Goal: Transaction & Acquisition: Subscribe to service/newsletter

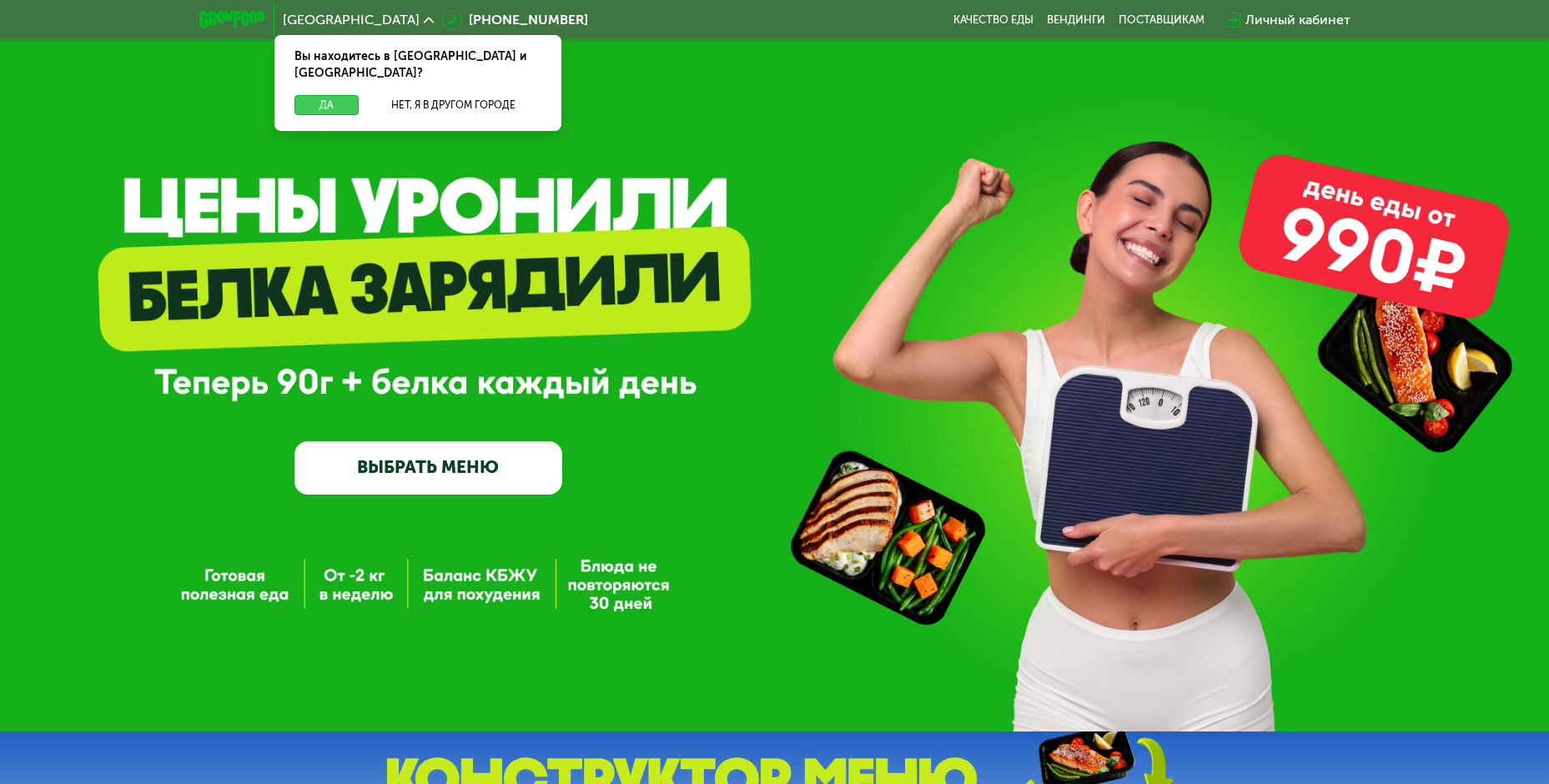
click at [318, 95] on button "Да" at bounding box center [327, 105] width 64 height 20
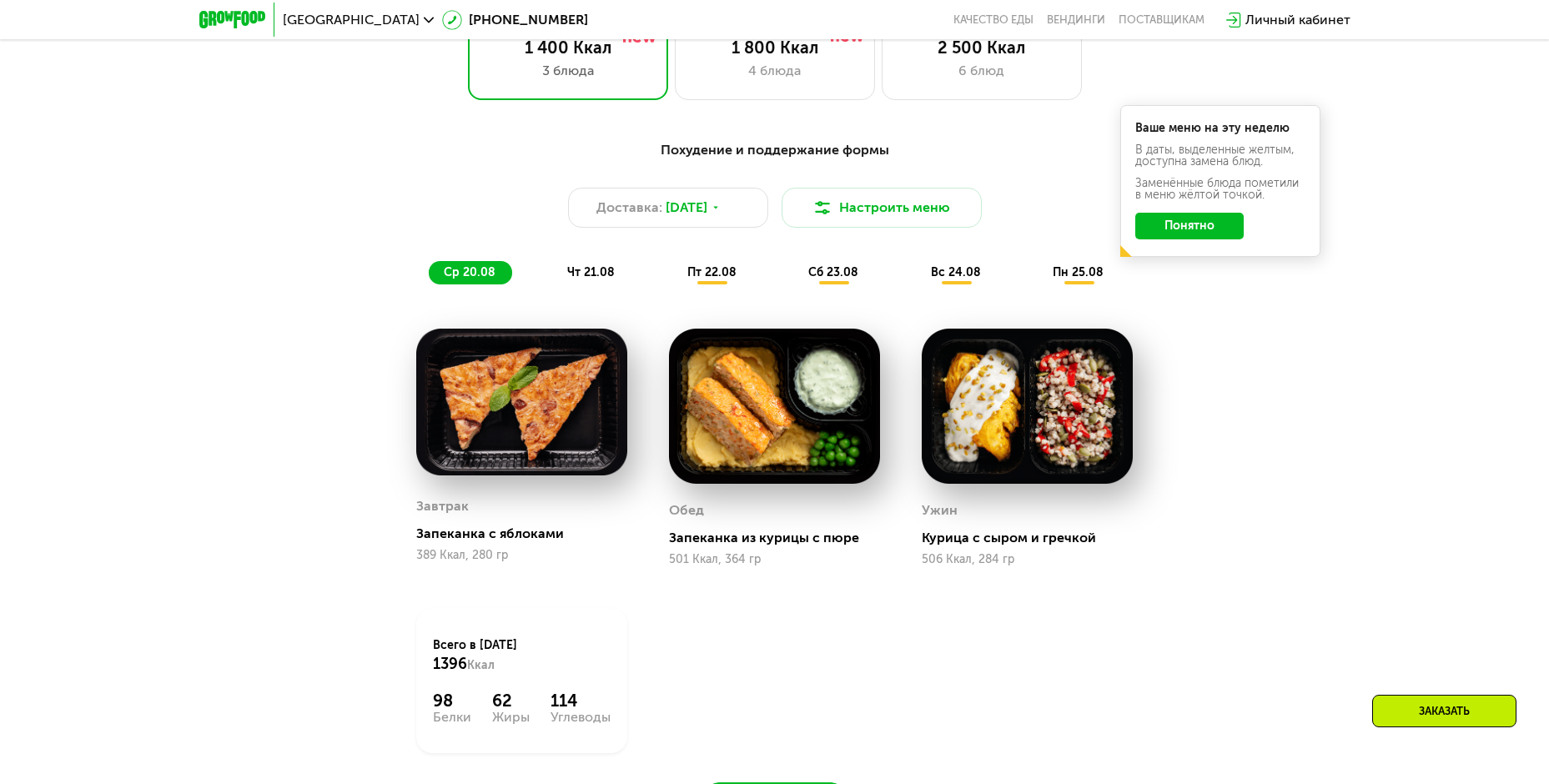
scroll to position [834, 0]
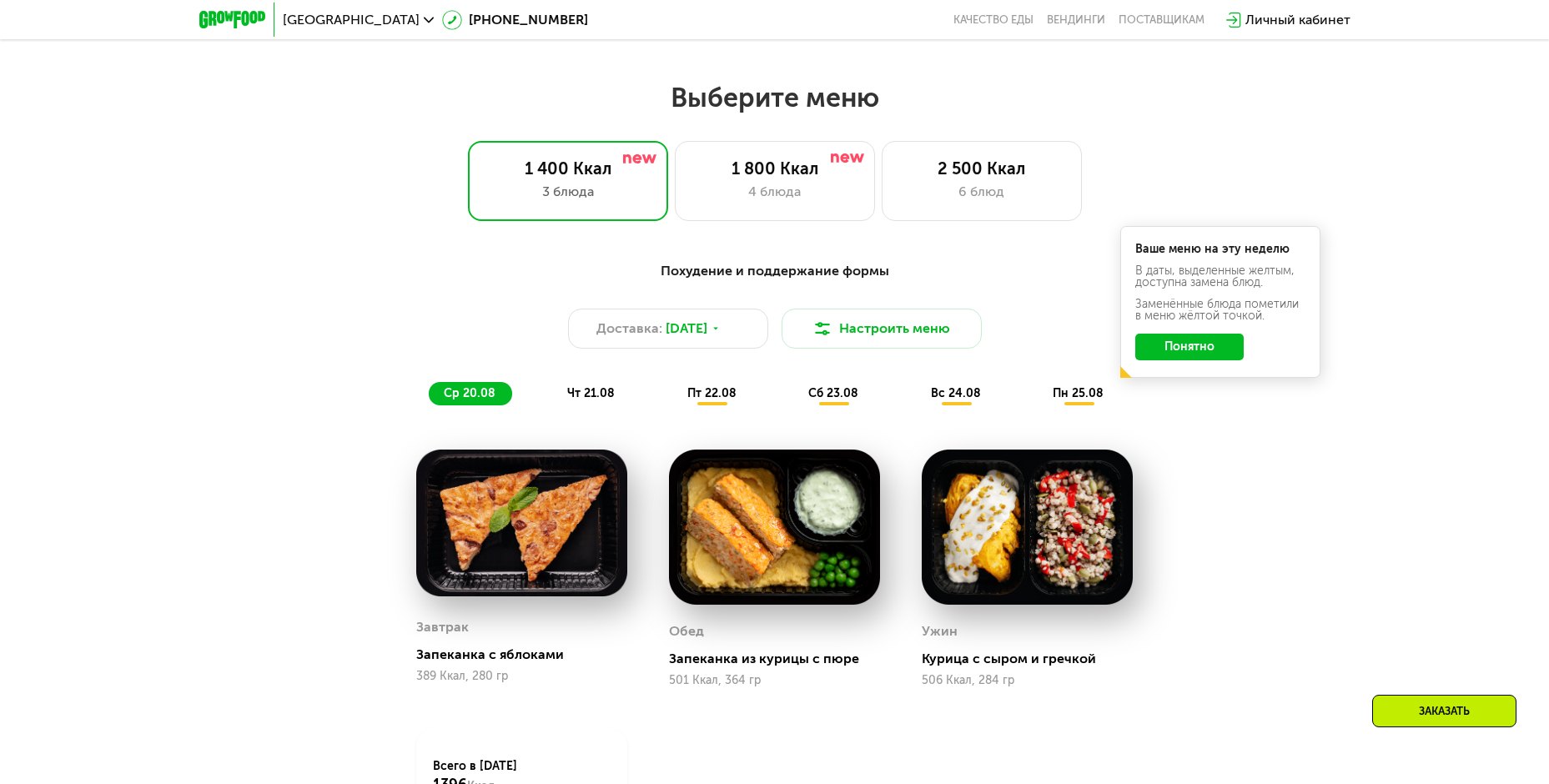
click at [1224, 359] on button "Понятно" at bounding box center [1189, 347] width 108 height 27
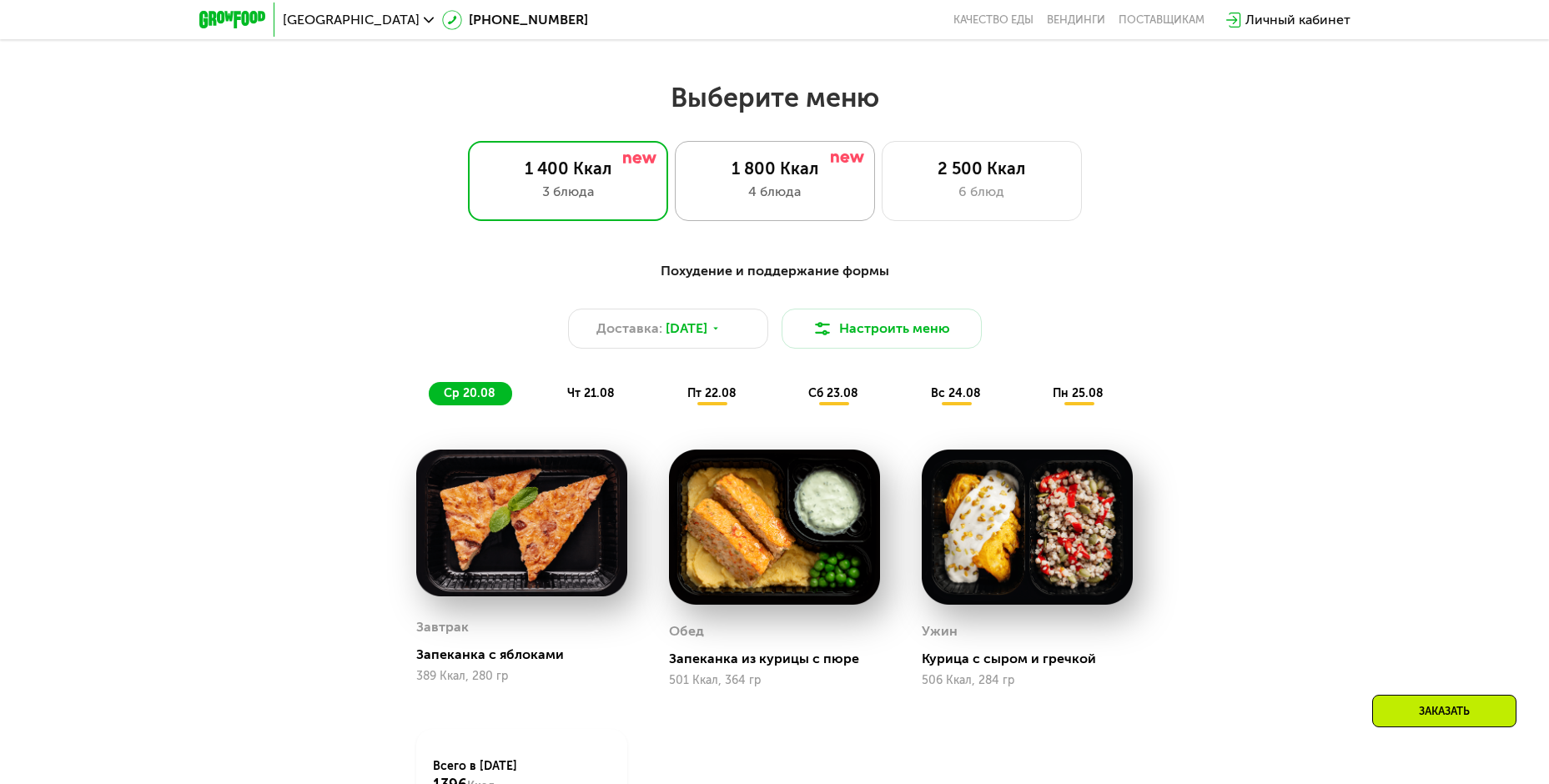
click at [761, 178] on div "1 800 Ккал" at bounding box center [774, 168] width 165 height 20
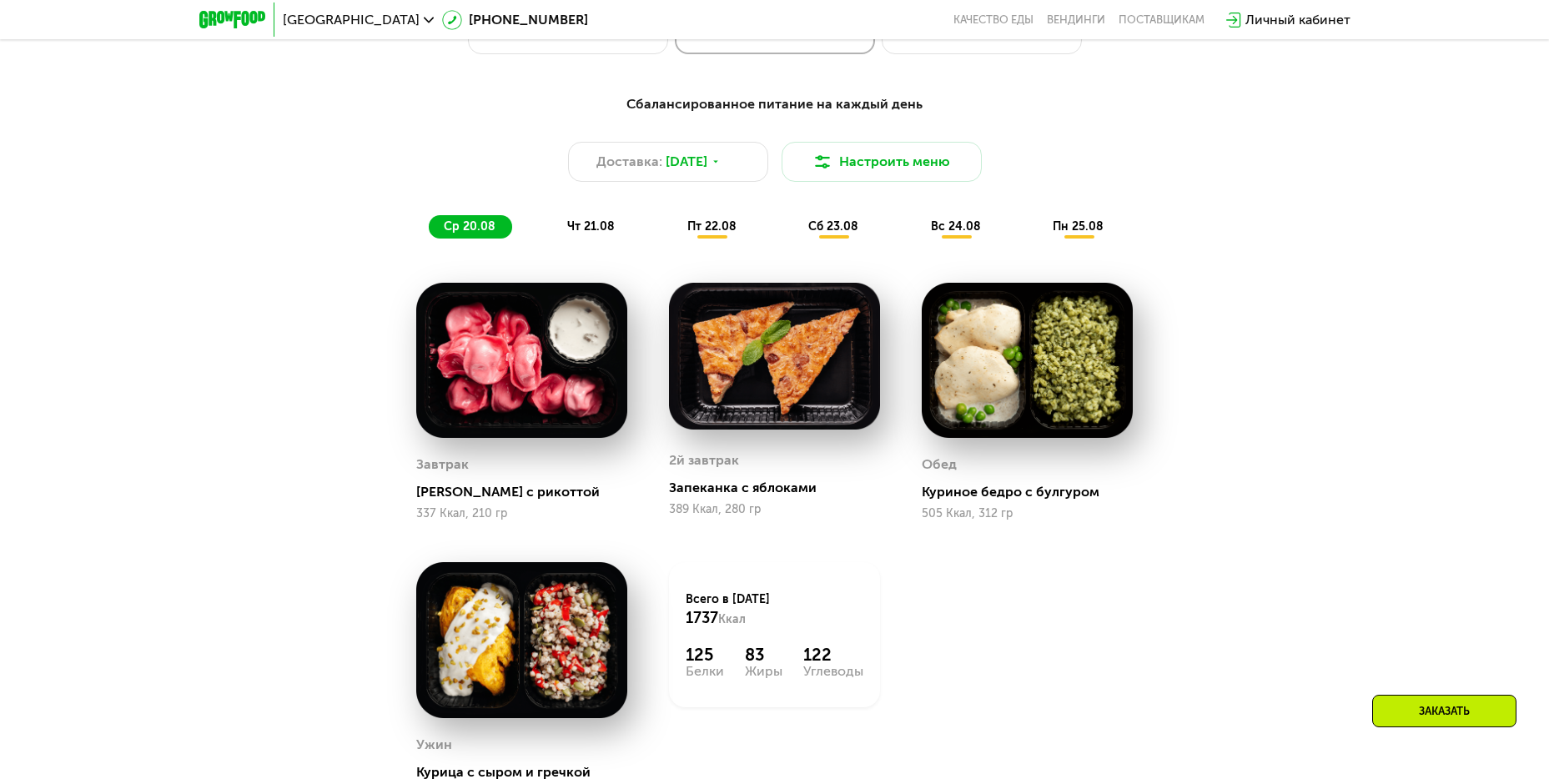
scroll to position [667, 0]
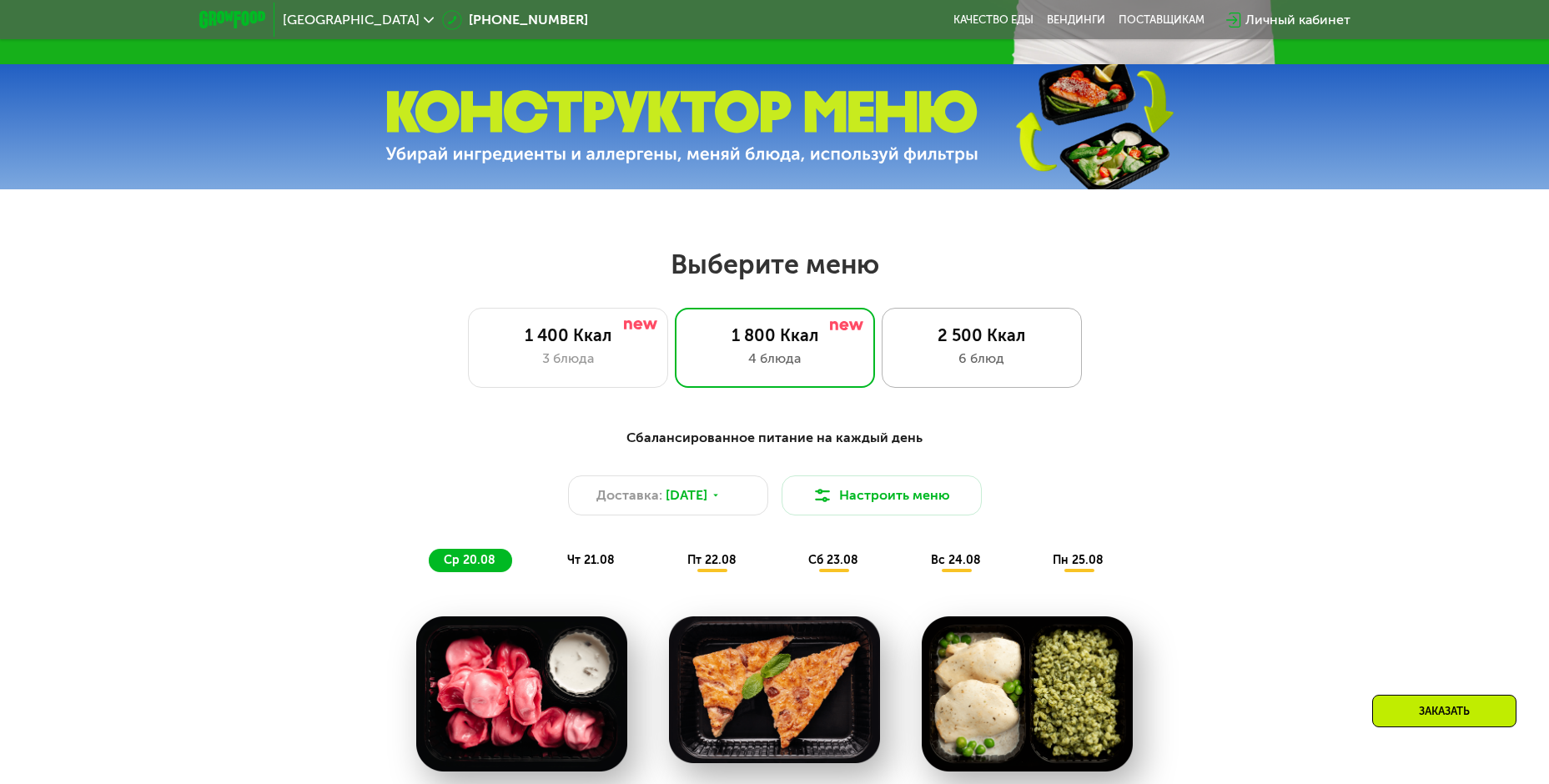
click at [988, 354] on div "6 блюд" at bounding box center [981, 358] width 165 height 20
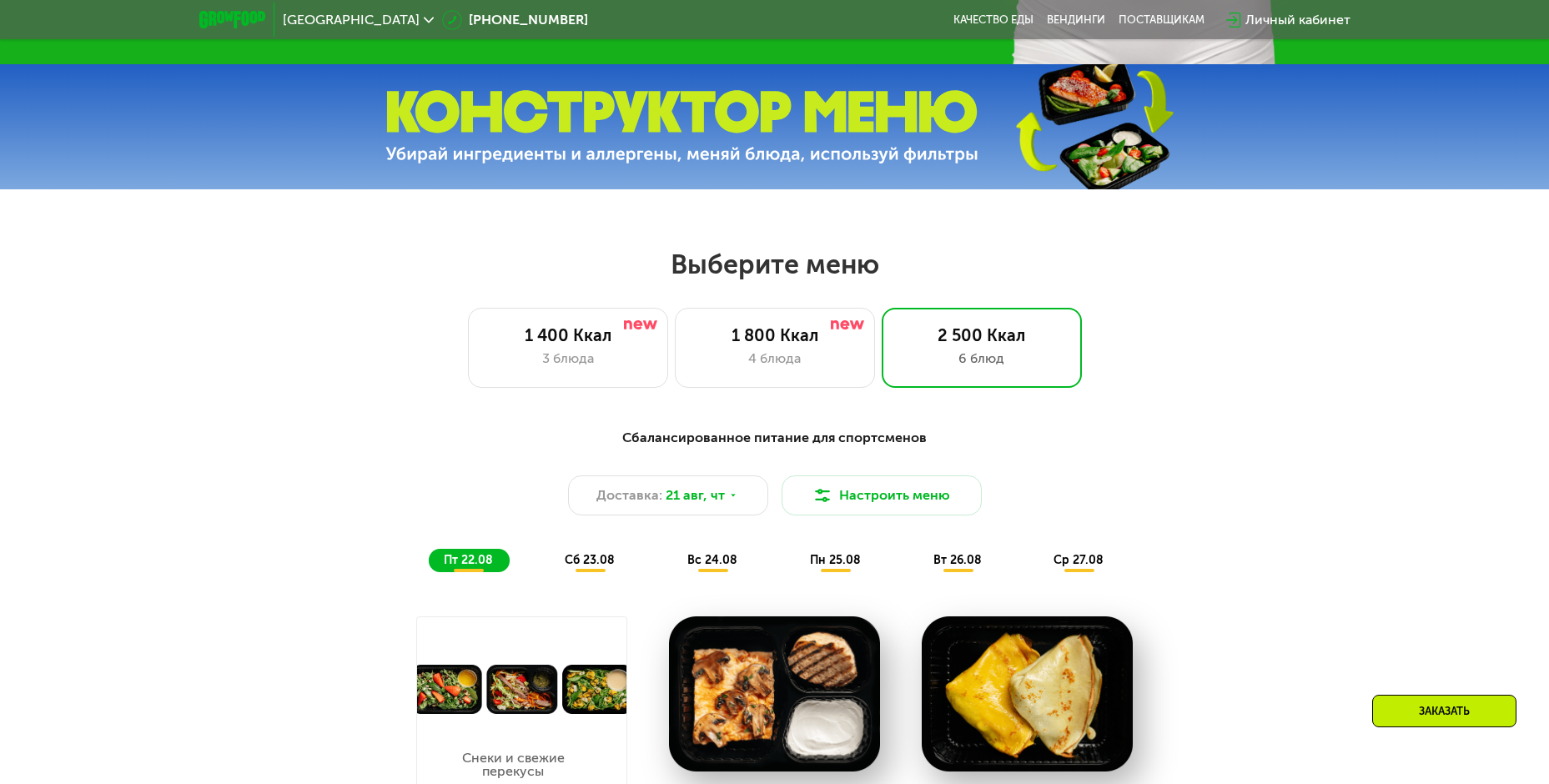
scroll to position [83, 0]
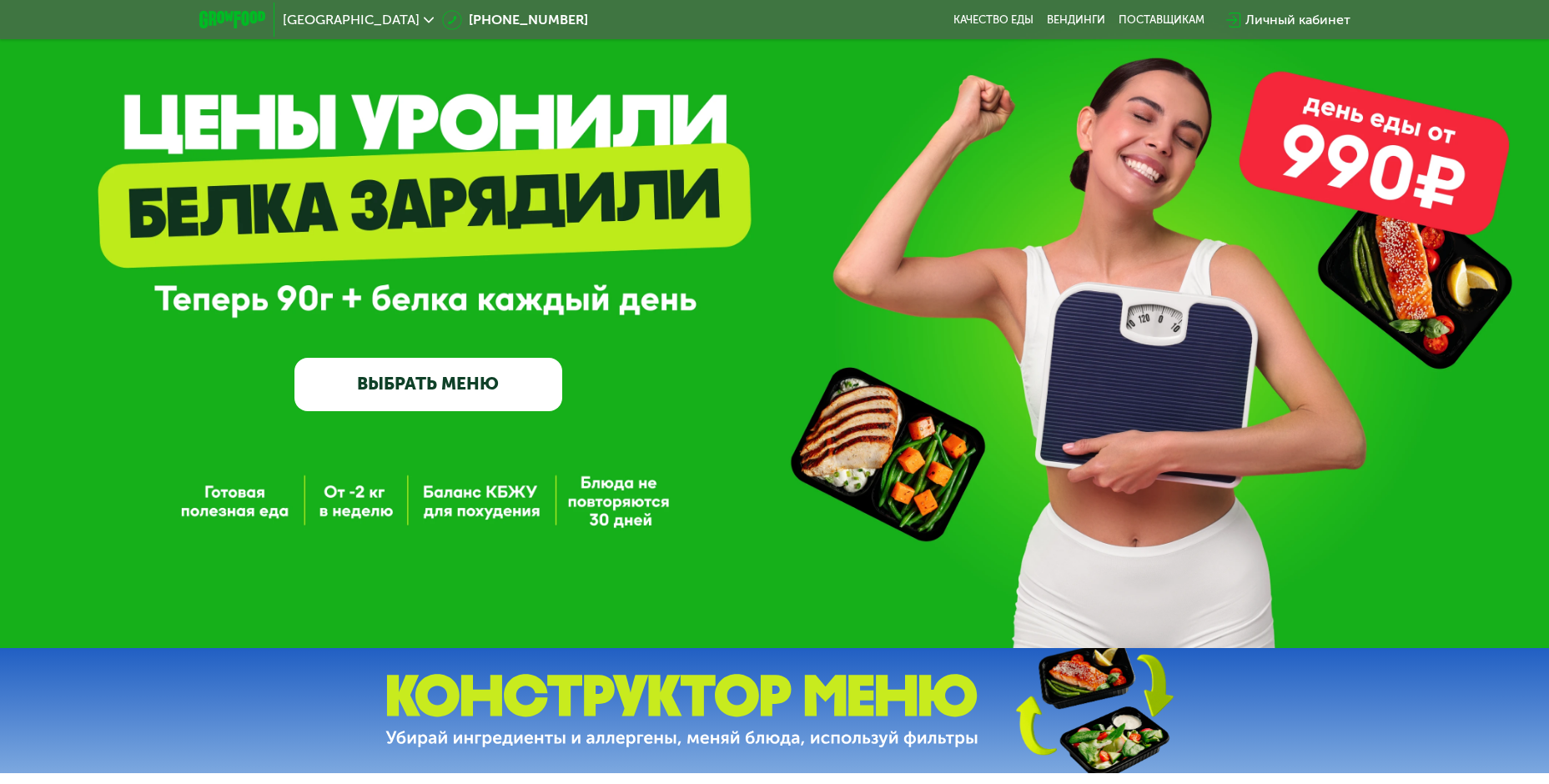
click at [511, 385] on link "ВЫБРАТЬ МЕНЮ" at bounding box center [428, 385] width 268 height 54
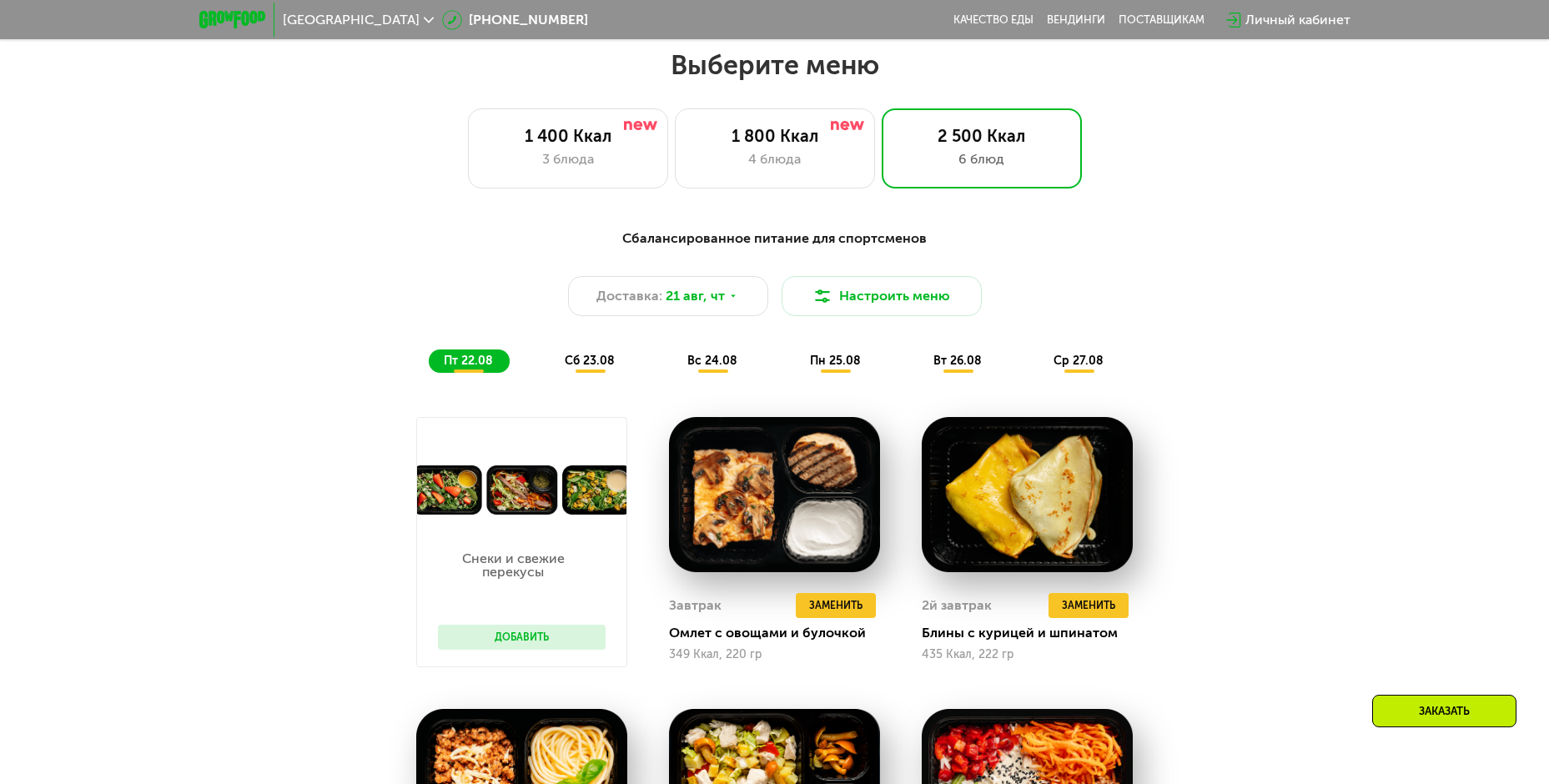
scroll to position [882, 0]
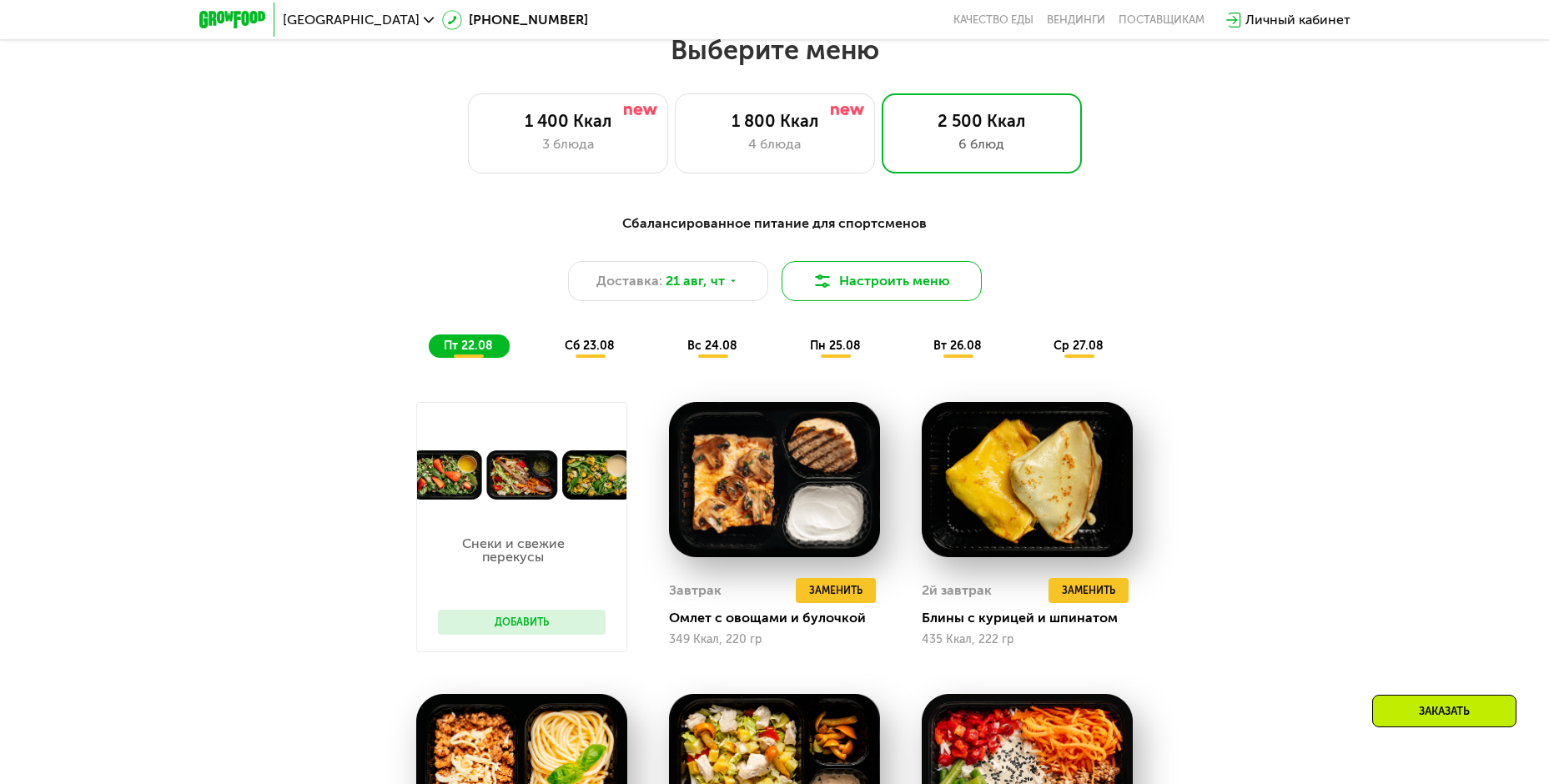
click at [909, 296] on button "Настроить меню" at bounding box center [882, 281] width 201 height 40
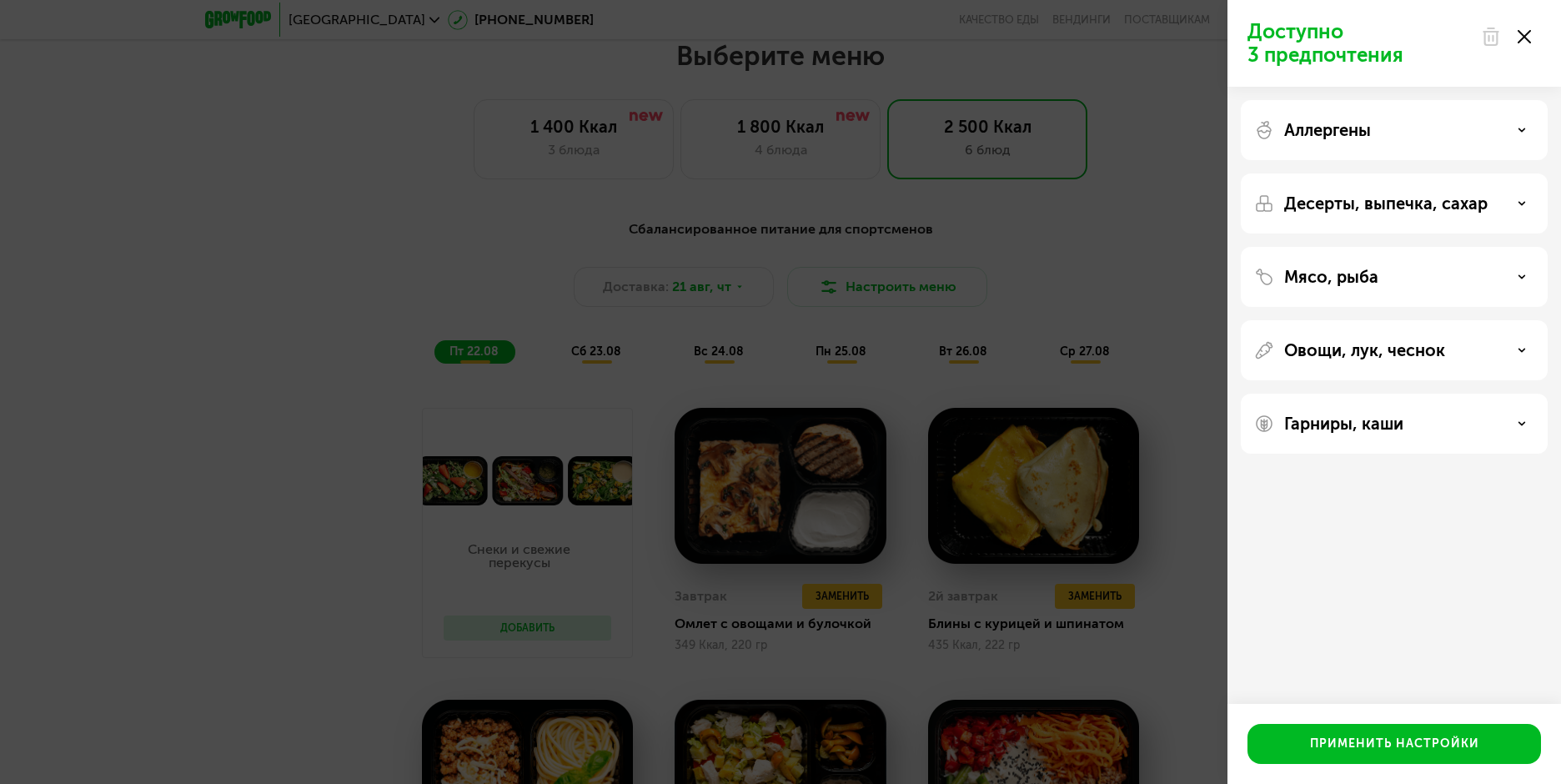
click at [1391, 409] on div "Гарниры, каши" at bounding box center [1395, 423] width 307 height 60
click at [1382, 436] on div "Гарниры, каши" at bounding box center [1395, 423] width 307 height 60
click at [1381, 425] on p "Гарниры, каши" at bounding box center [1343, 423] width 119 height 20
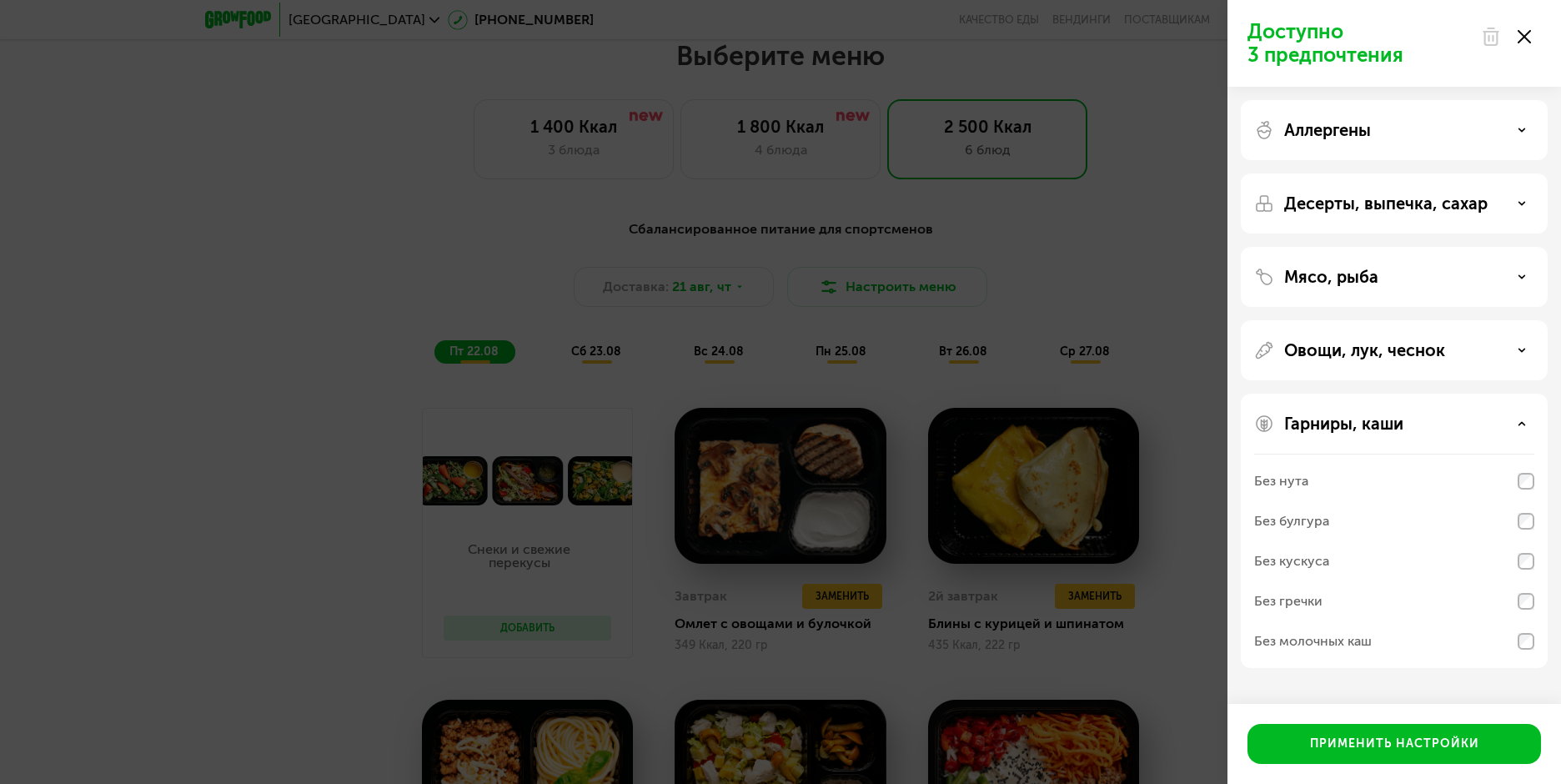
click at [456, 261] on div "Доступно 3 предпочтения Аллергены Десерты, выпечка, сахар Мясо, рыба Овощи, лук…" at bounding box center [780, 392] width 1561 height 784
